Goal: Task Accomplishment & Management: Use online tool/utility

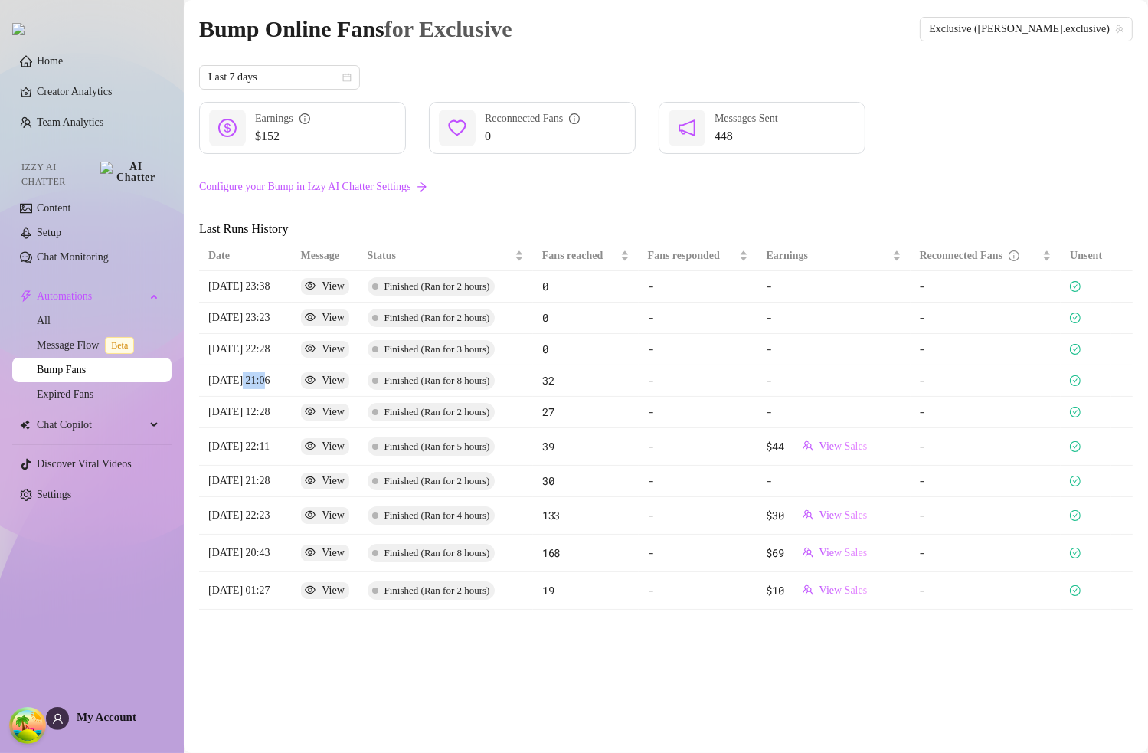
drag, startPoint x: 273, startPoint y: 385, endPoint x: 734, endPoint y: 378, distance: 461.8
click at [238, 382] on article "[DATE] 21:06" at bounding box center [245, 380] width 74 height 17
copy article "21:06"
drag, startPoint x: 274, startPoint y: 345, endPoint x: 239, endPoint y: 345, distance: 35.2
click at [239, 345] on article "[DATE] 22:28" at bounding box center [245, 349] width 74 height 17
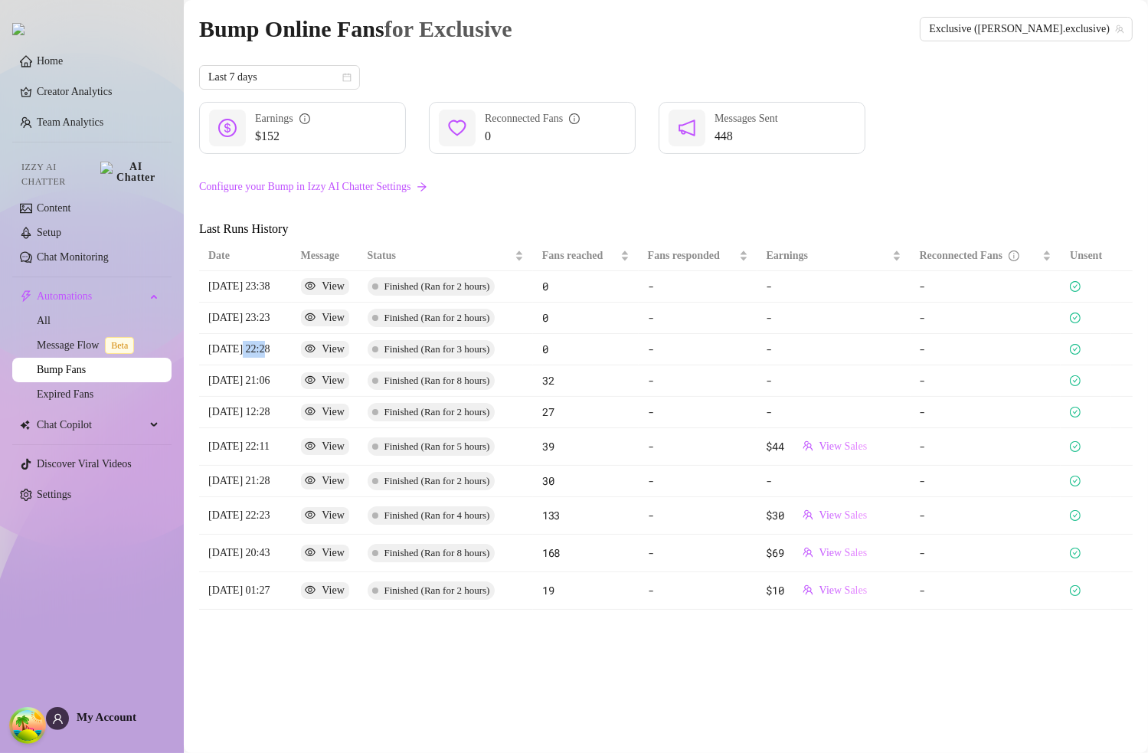
copy article "22:28"
drag, startPoint x: 273, startPoint y: 315, endPoint x: 238, endPoint y: 319, distance: 34.7
click at [238, 319] on article "[DATE] 23:23" at bounding box center [245, 317] width 74 height 17
copy article "23:23"
drag, startPoint x: 263, startPoint y: 285, endPoint x: 1085, endPoint y: 293, distance: 821.6
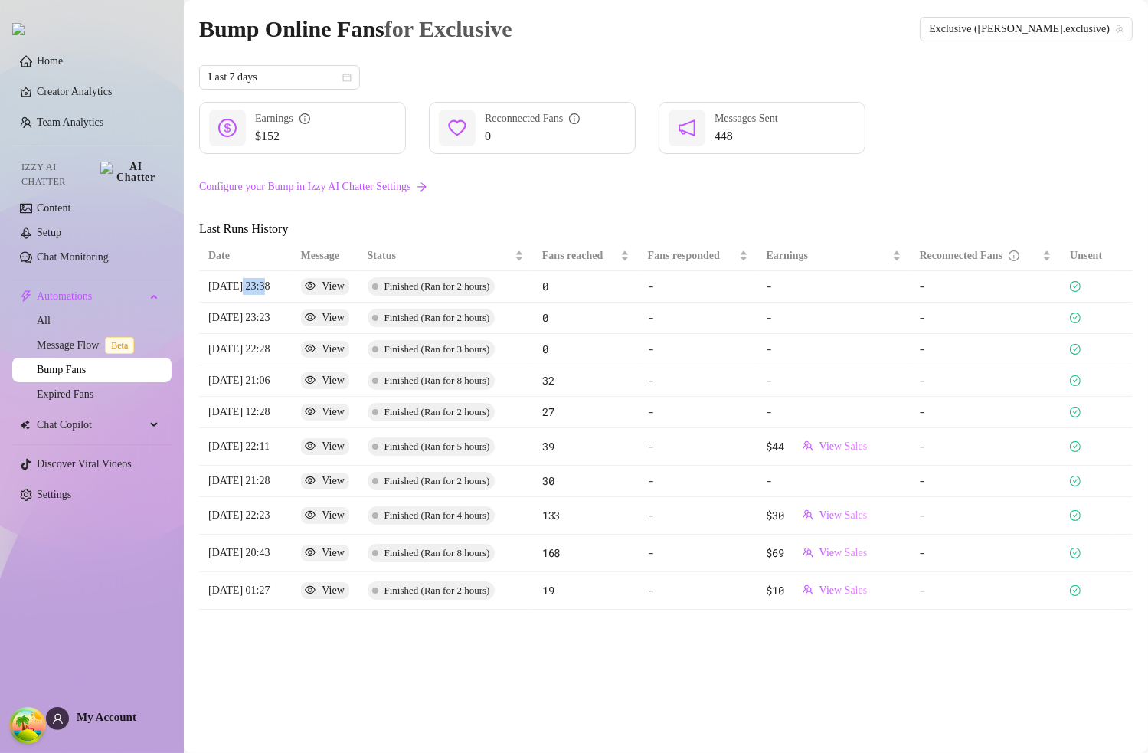
click at [240, 285] on article "[DATE] 23:38" at bounding box center [245, 286] width 74 height 17
copy article "23:38"
